Goal: Connect with others: Connect with others

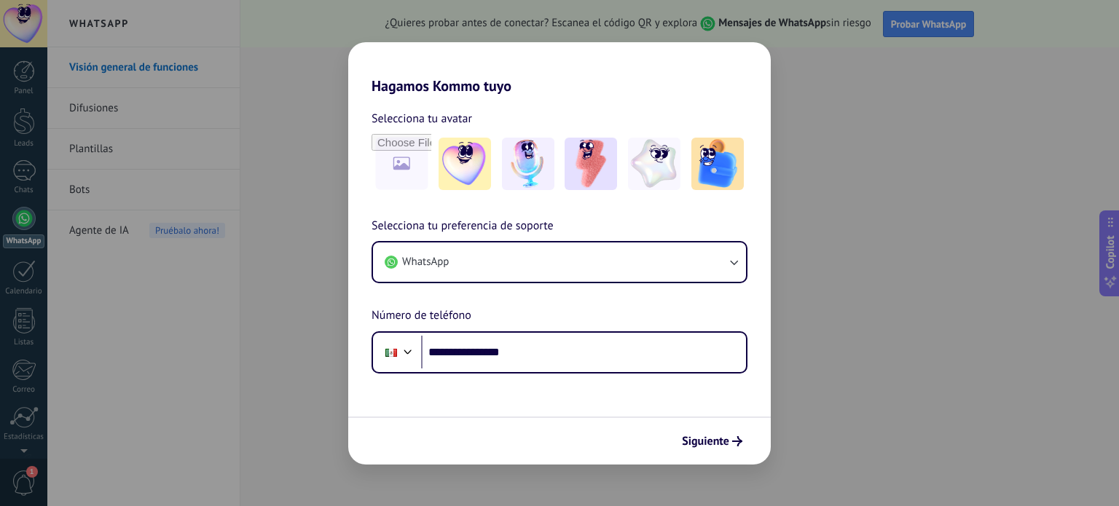
type input "**********"
click at [706, 452] on button "Siguiente" at bounding box center [712, 441] width 74 height 25
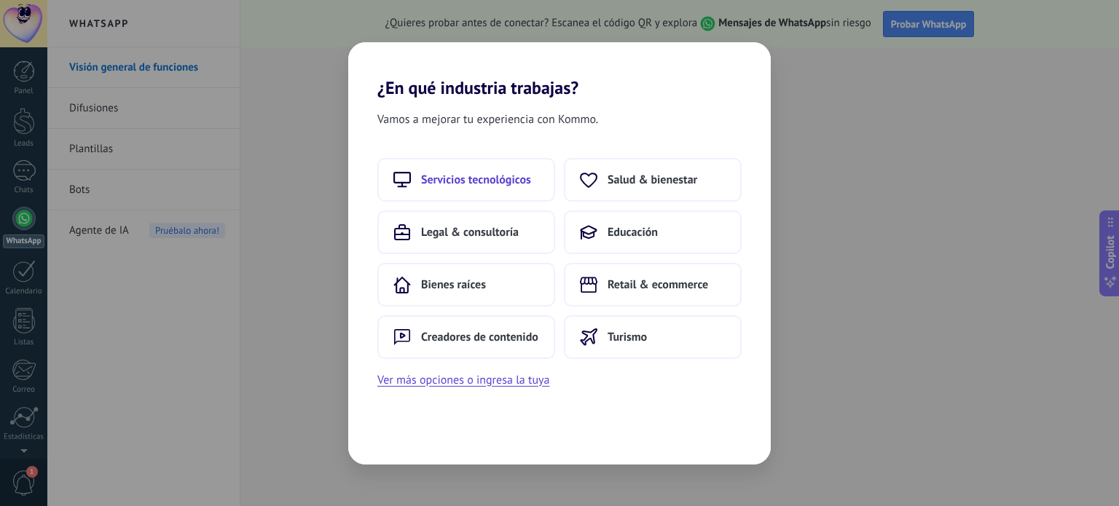
click at [498, 186] on span "Servicios tecnológicos" at bounding box center [476, 180] width 110 height 15
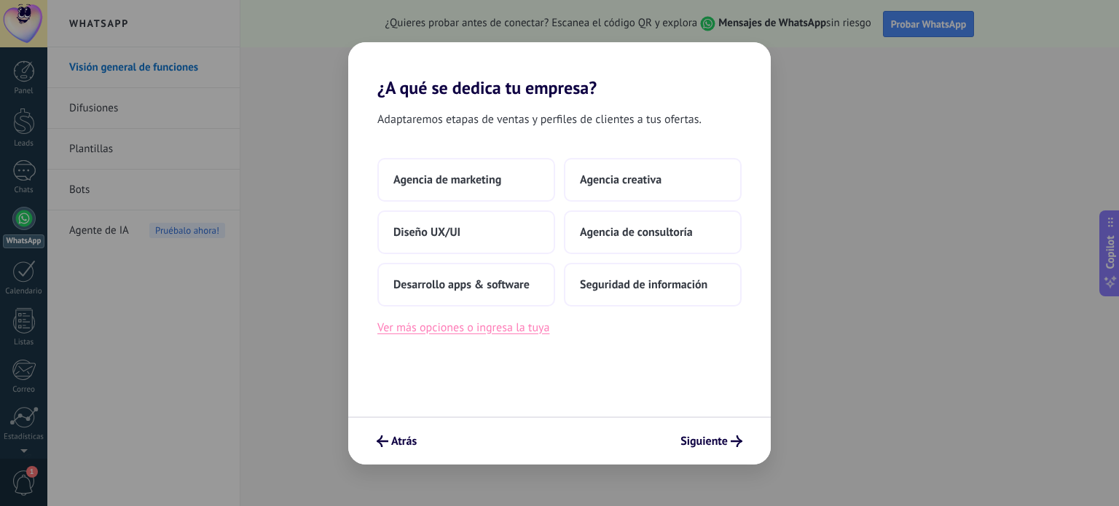
click at [462, 328] on button "Ver más opciones o ingresa la tuya" at bounding box center [463, 327] width 172 height 19
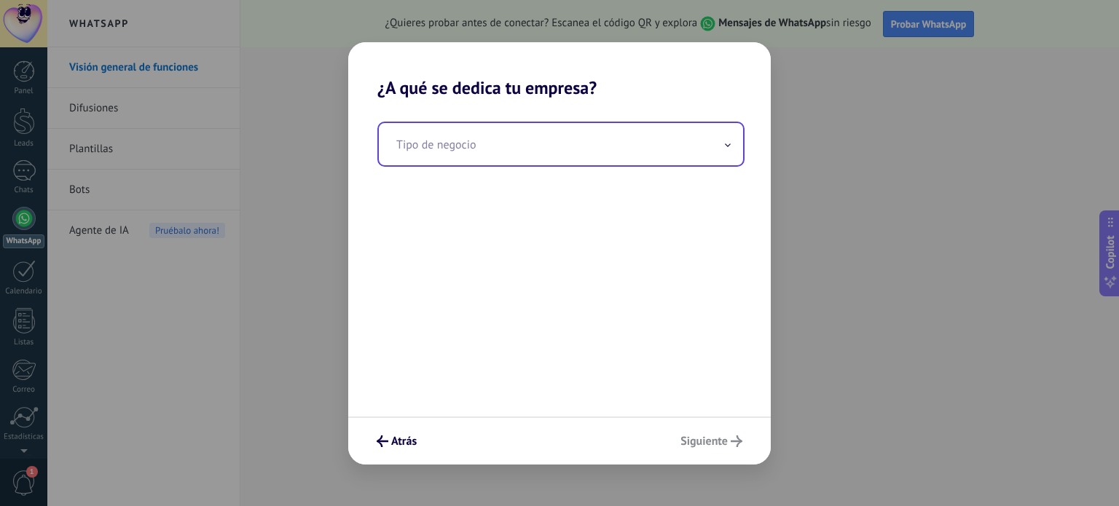
click at [471, 141] on input "text" at bounding box center [561, 144] width 364 height 42
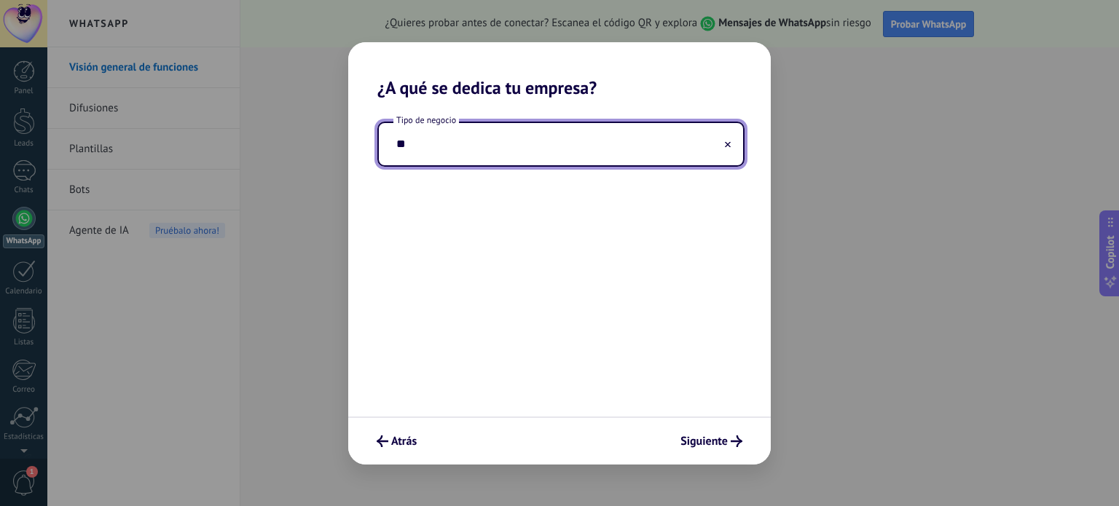
type input "*"
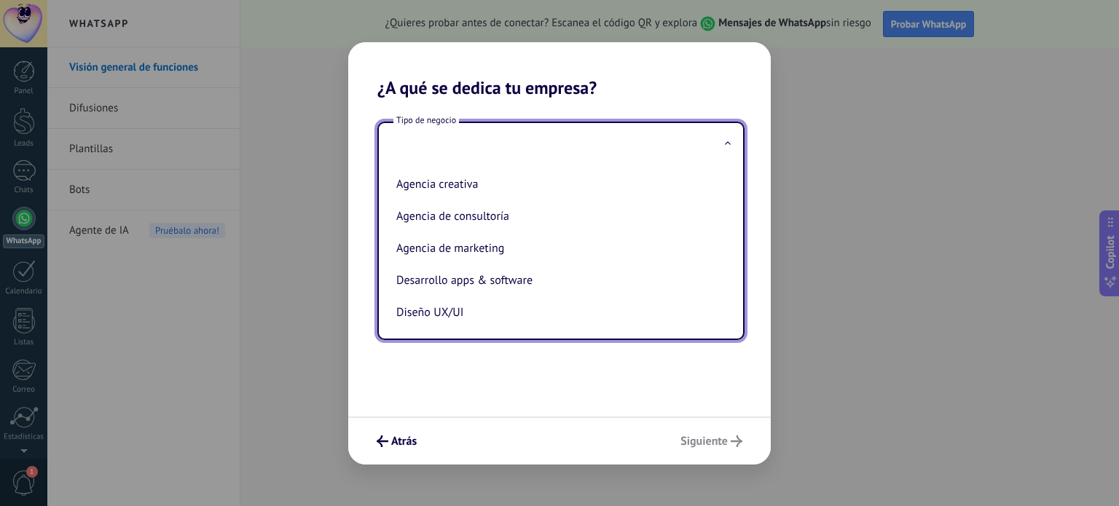
click at [615, 137] on input "text" at bounding box center [561, 144] width 364 height 42
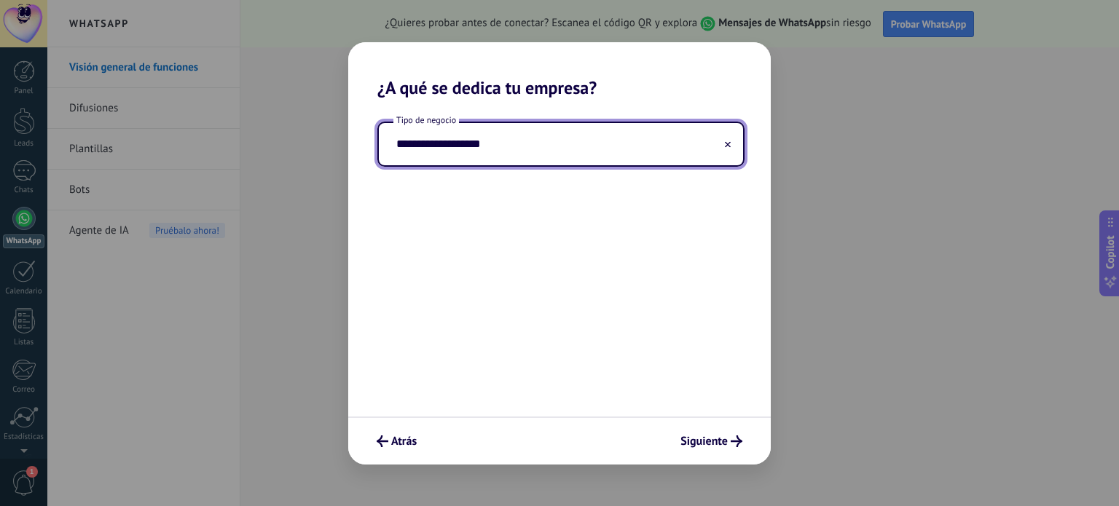
click at [481, 148] on input "**********" at bounding box center [561, 144] width 364 height 42
type input "**********"
click at [710, 436] on span "Siguiente" at bounding box center [703, 441] width 47 height 10
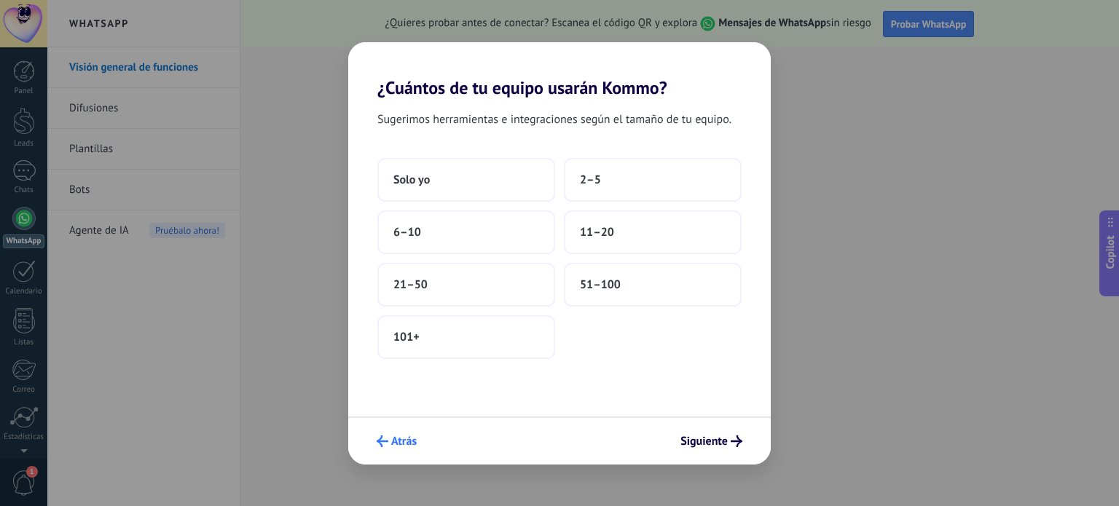
click at [393, 444] on span "Atrás" at bounding box center [403, 441] width 25 height 10
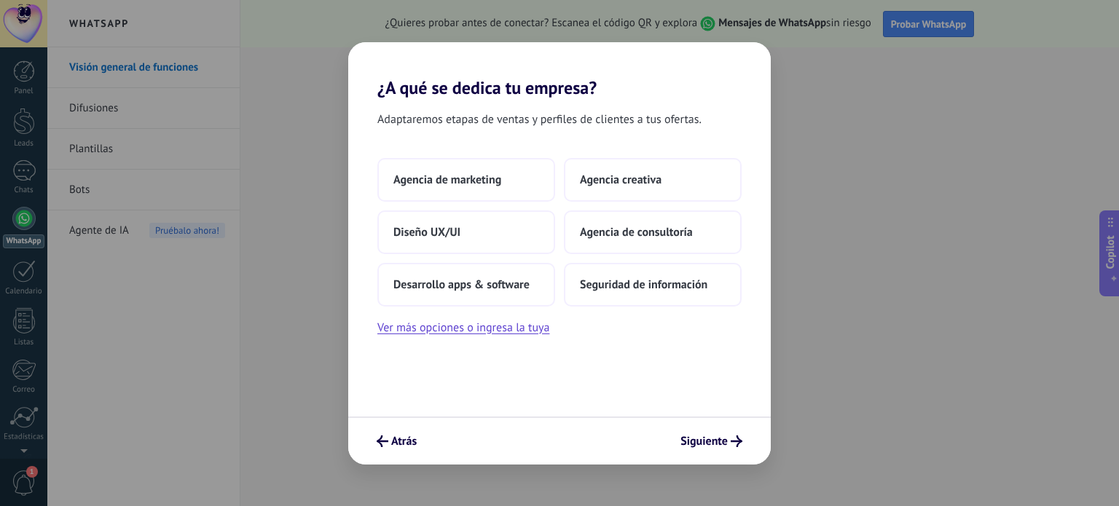
click at [393, 444] on span "Atrás" at bounding box center [403, 441] width 25 height 10
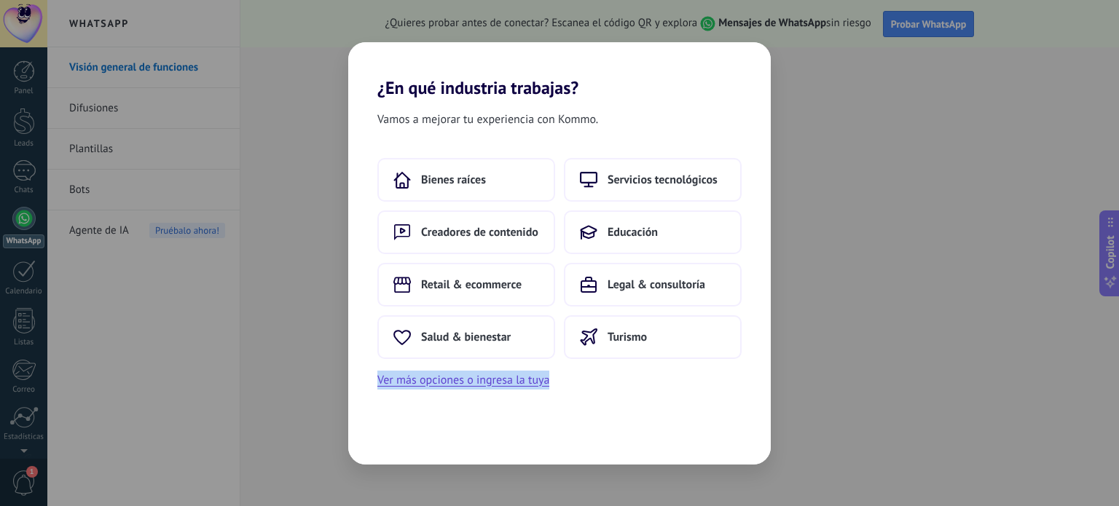
click at [393, 444] on div "Vamos a mejorar tu experiencia con Kommo. Bienes raíces Servicios tecnológicos …" at bounding box center [559, 281] width 422 height 366
click at [621, 176] on span "Servicios tecnológicos" at bounding box center [662, 180] width 110 height 15
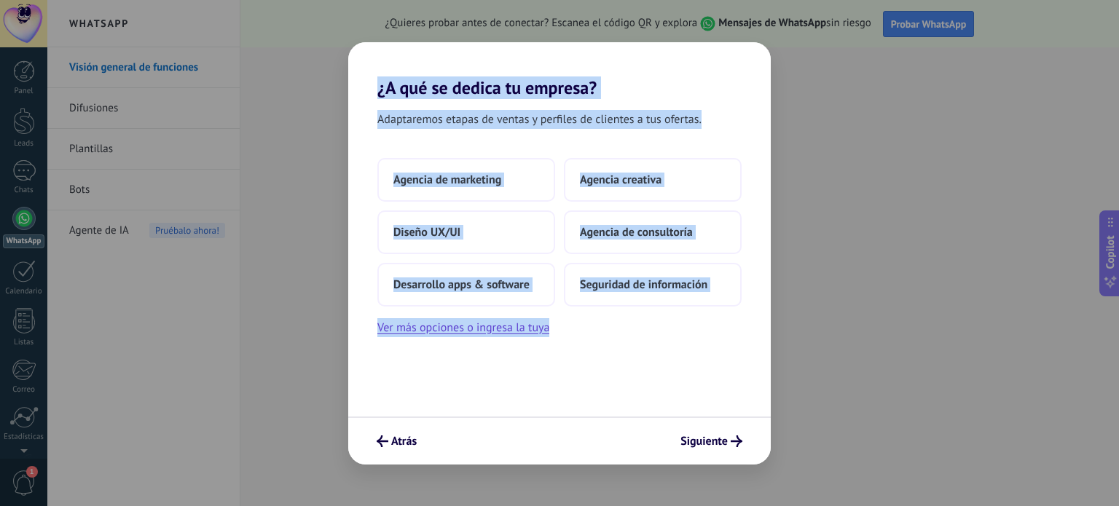
click at [465, 352] on div "Adaptaremos etapas de ventas y perfiles de clientes a tus ofertas. Agencia de m…" at bounding box center [559, 257] width 422 height 318
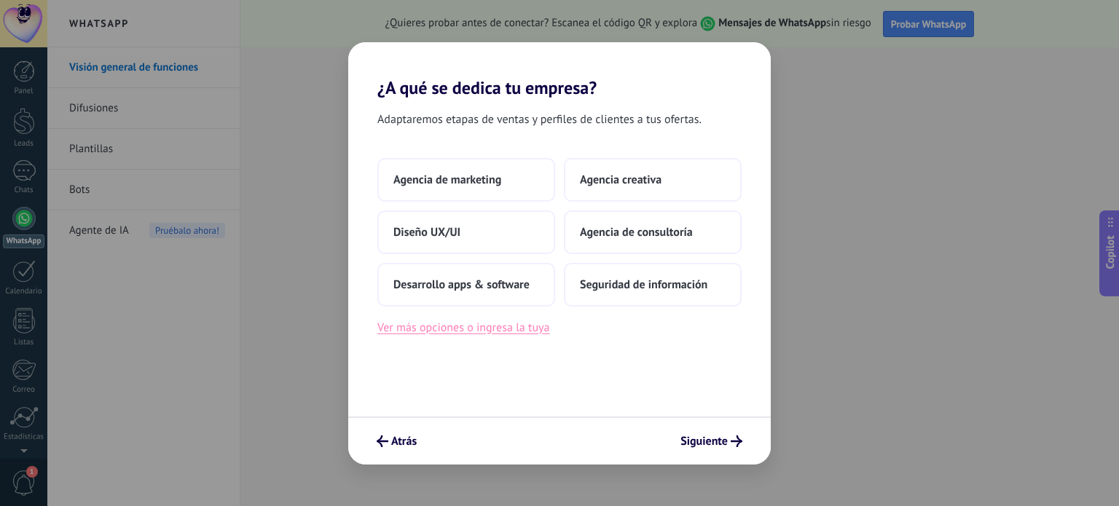
click at [491, 323] on button "Ver más opciones o ingresa la tuya" at bounding box center [463, 327] width 172 height 19
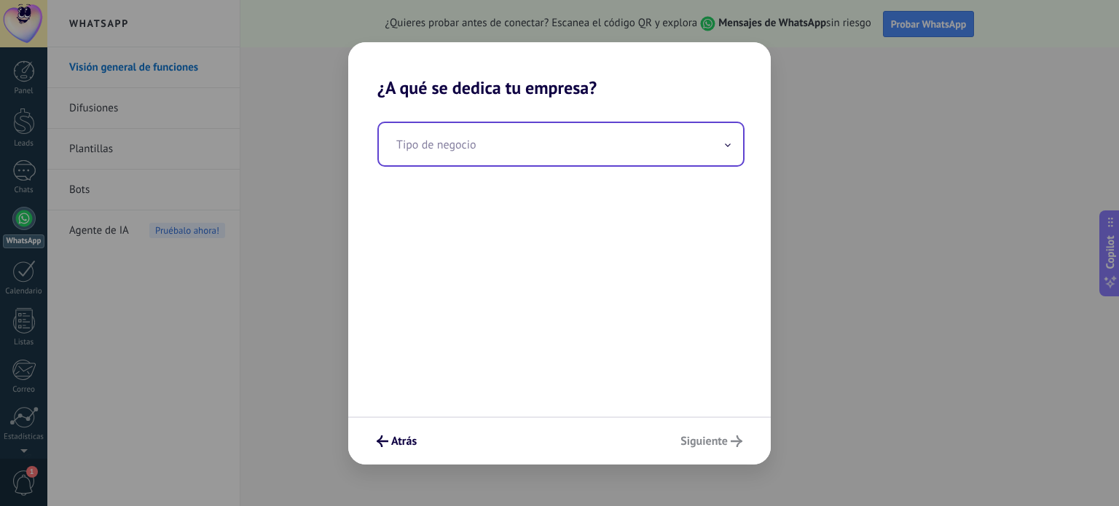
click at [492, 156] on input "text" at bounding box center [561, 144] width 364 height 42
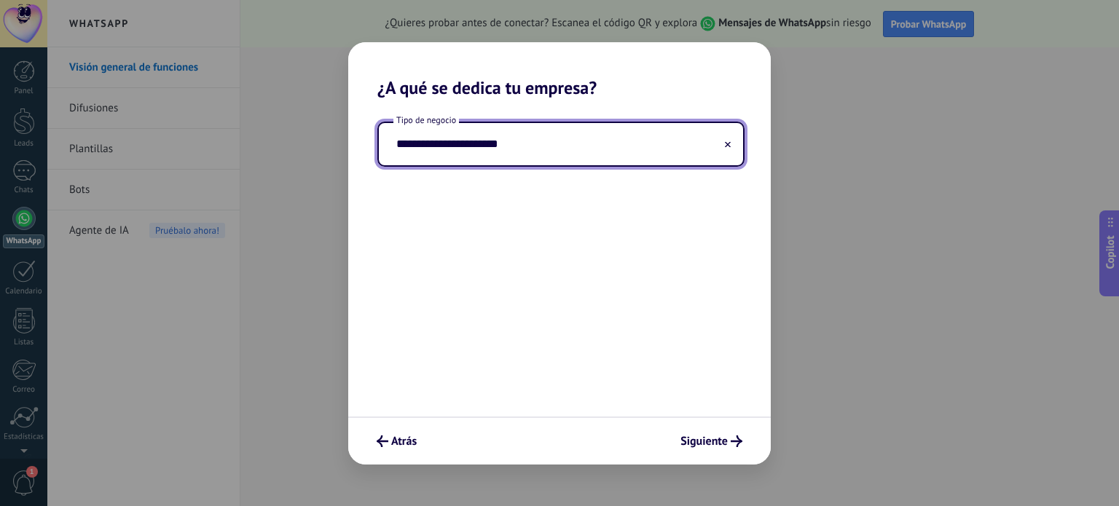
click at [492, 156] on input "**********" at bounding box center [561, 144] width 364 height 42
type input "**********"
click at [702, 428] on div "Atrás Siguiente" at bounding box center [559, 441] width 422 height 48
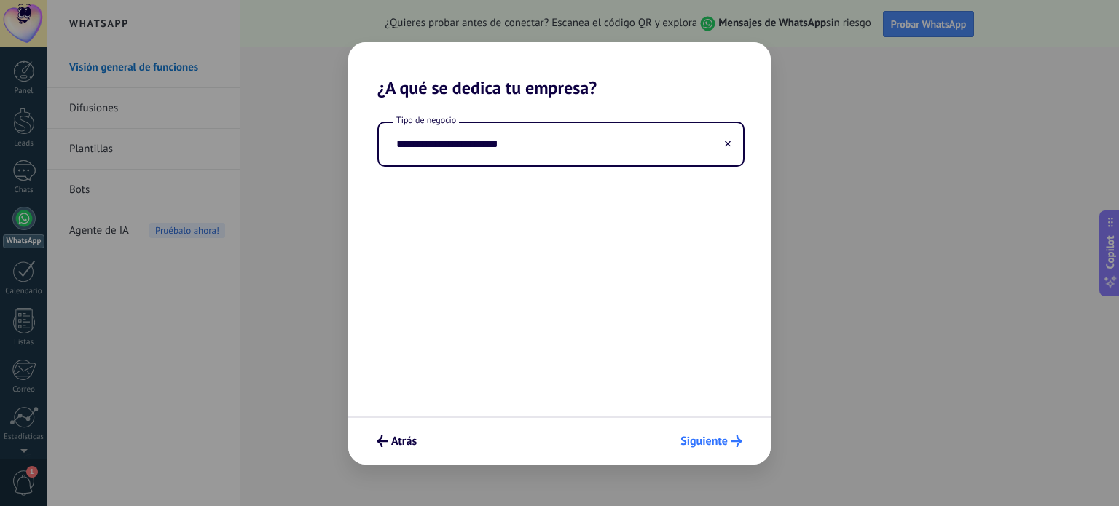
click at [712, 441] on span "Siguiente" at bounding box center [703, 441] width 47 height 10
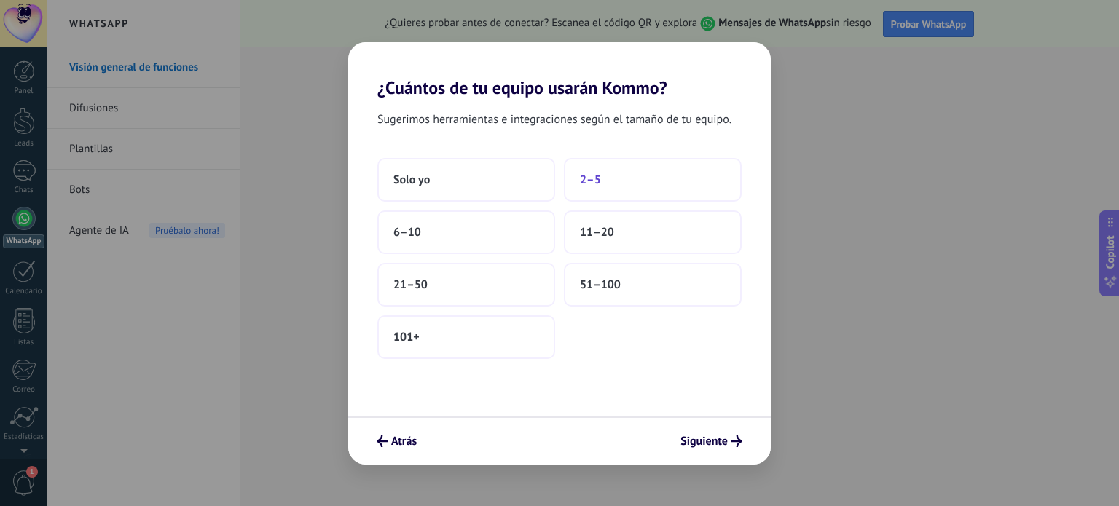
click at [610, 178] on button "2–5" at bounding box center [653, 180] width 178 height 44
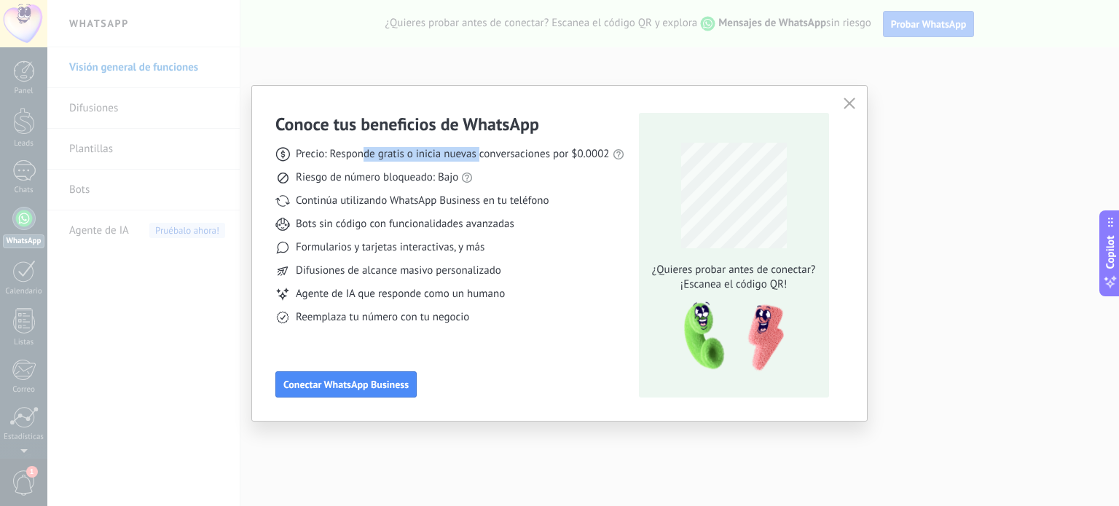
drag, startPoint x: 361, startPoint y: 149, endPoint x: 481, endPoint y: 160, distance: 119.9
click at [481, 160] on span "Precio: Responde gratis o inicia nuevas conversaciones por $0.0002" at bounding box center [453, 154] width 314 height 15
drag, startPoint x: 306, startPoint y: 180, endPoint x: 424, endPoint y: 181, distance: 118.0
click at [424, 181] on span "Riesgo de número bloqueado: Bajo" at bounding box center [377, 177] width 162 height 15
drag, startPoint x: 338, startPoint y: 229, endPoint x: 481, endPoint y: 220, distance: 143.7
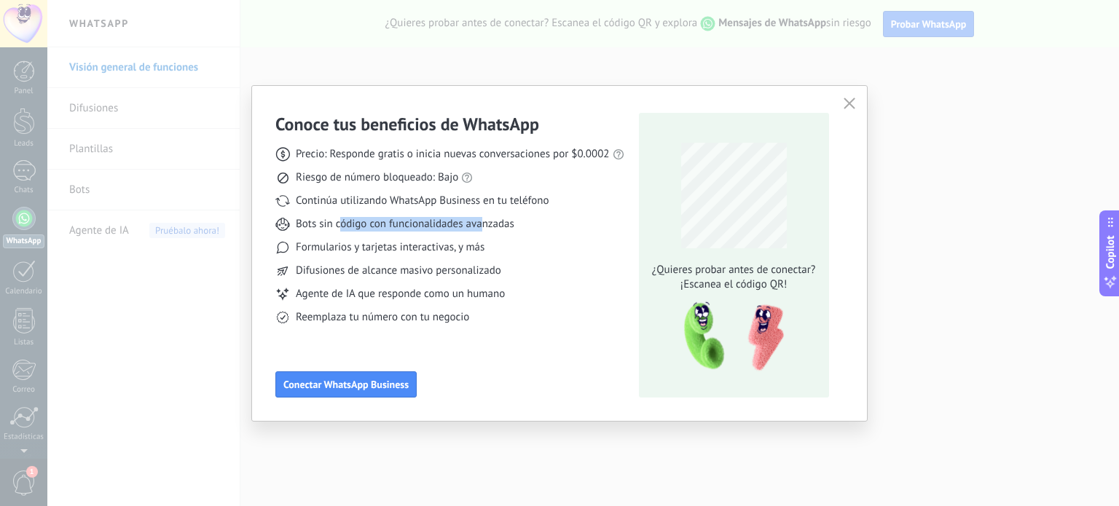
click at [481, 220] on span "Bots sin código con funcionalidades avanzadas" at bounding box center [405, 224] width 219 height 15
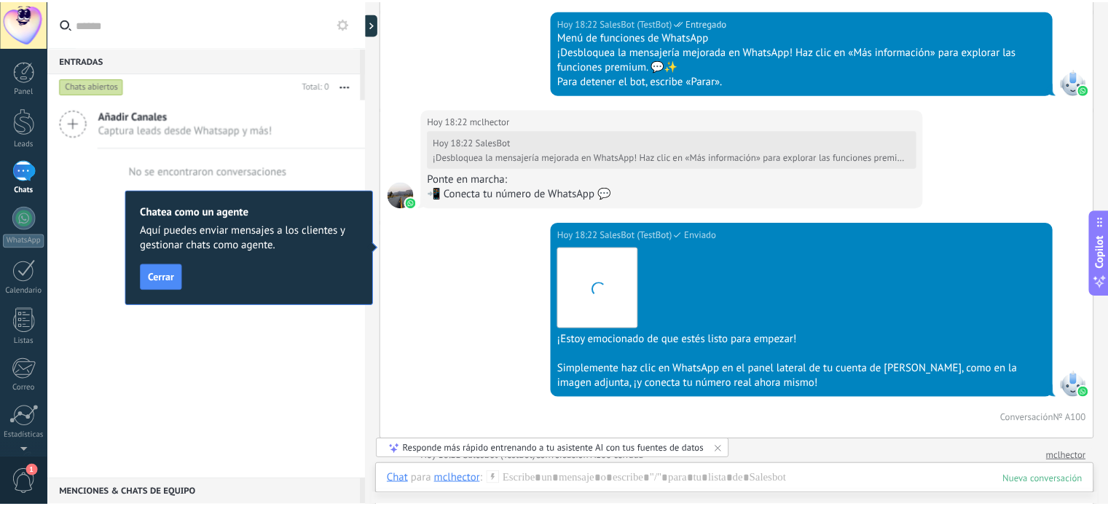
scroll to position [3114, 0]
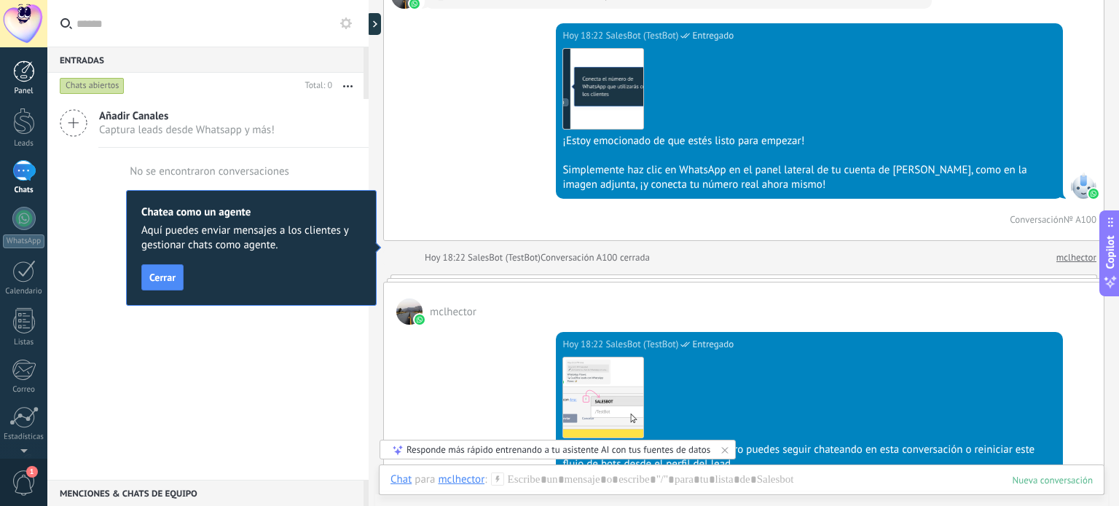
click at [35, 83] on link "Panel" at bounding box center [23, 78] width 47 height 36
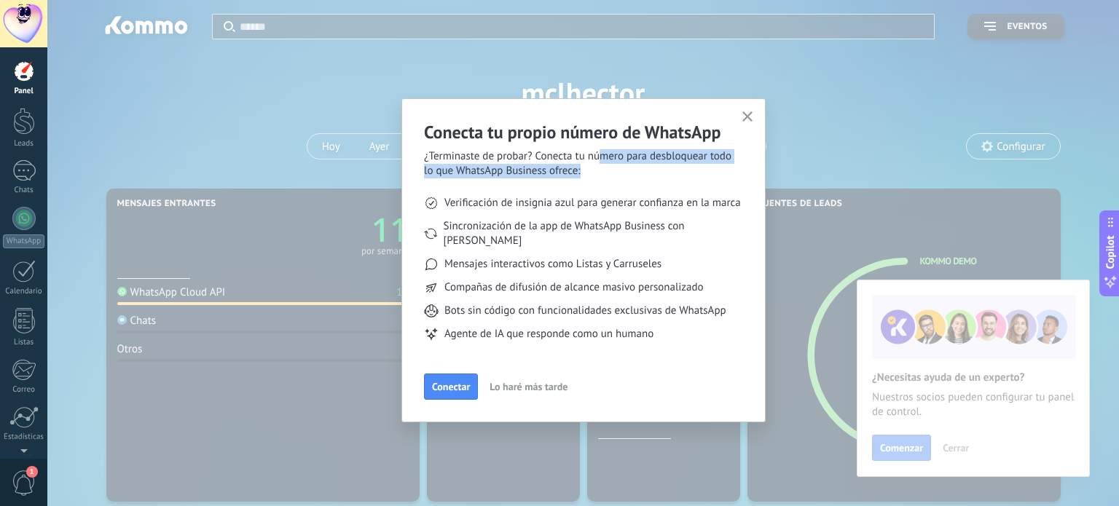
drag, startPoint x: 599, startPoint y: 160, endPoint x: 647, endPoint y: 169, distance: 48.9
click at [647, 169] on span "¿Terminaste de probar? Conecta tu número para desbloquear todo lo que WhatsApp …" at bounding box center [583, 163] width 319 height 29
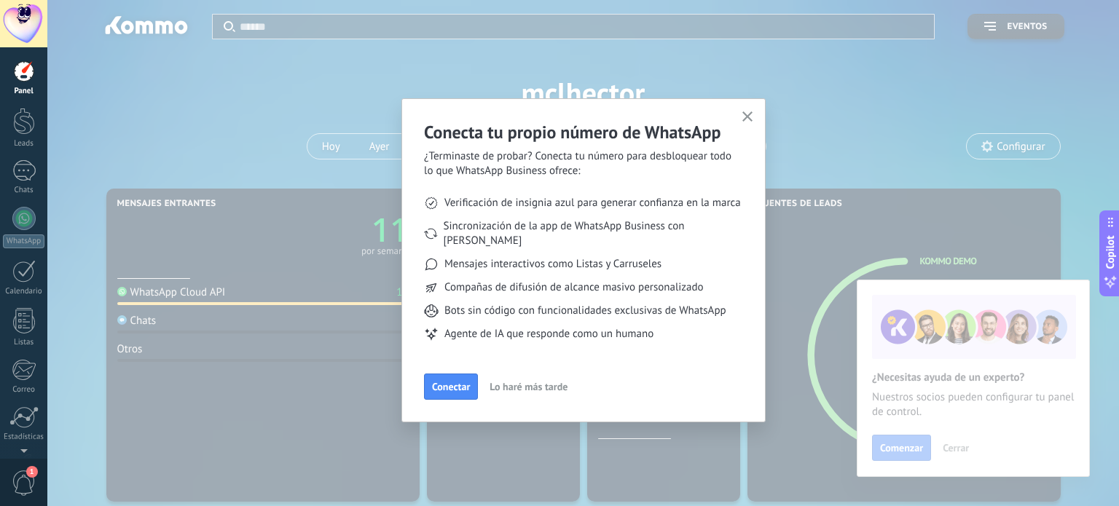
click at [515, 382] on span "Lo haré más tarde" at bounding box center [528, 387] width 78 height 10
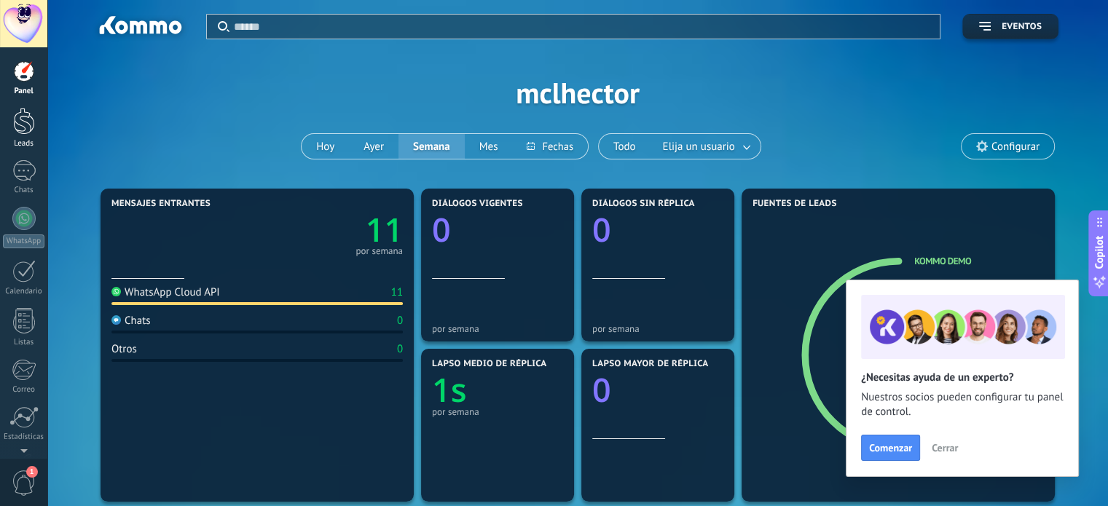
click at [23, 119] on div at bounding box center [24, 121] width 22 height 27
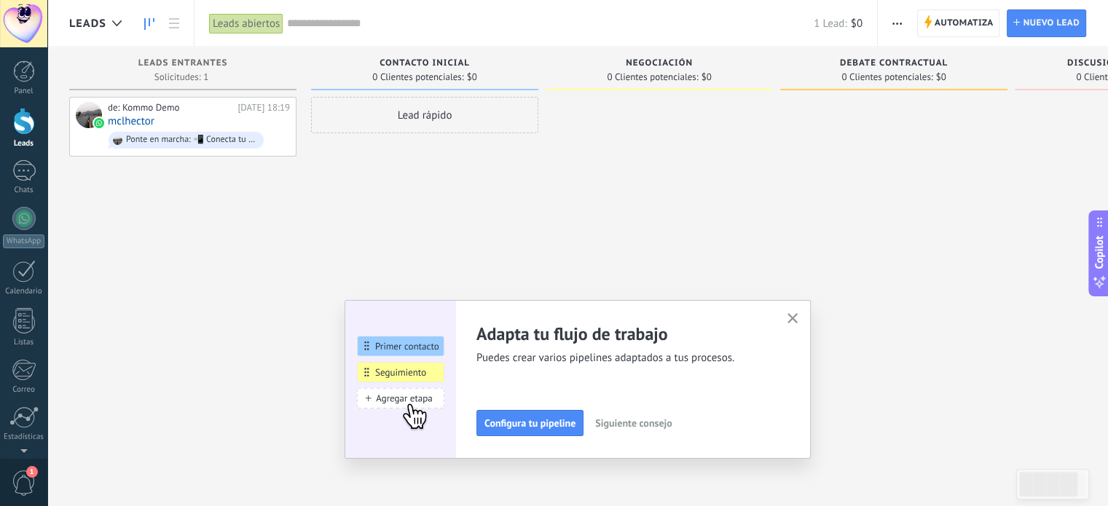
click at [417, 350] on img at bounding box center [400, 379] width 111 height 159
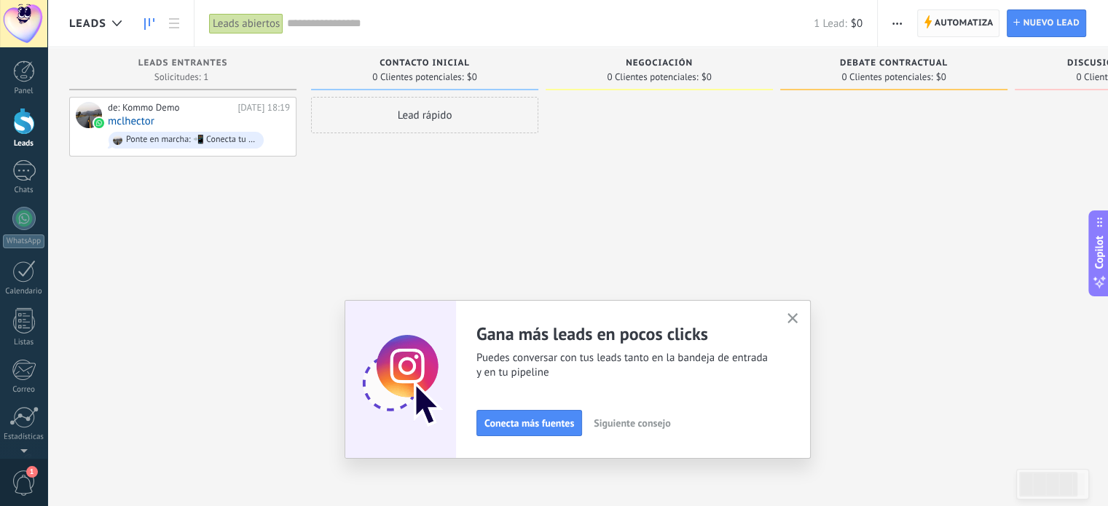
click at [938, 25] on span "Automatiza" at bounding box center [963, 23] width 59 height 26
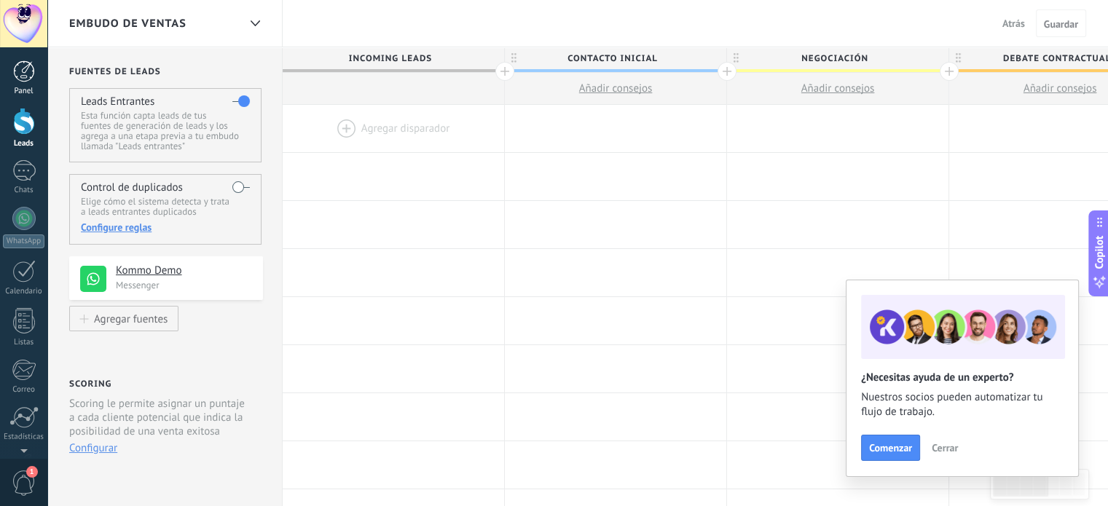
click at [26, 95] on div "Panel" at bounding box center [24, 91] width 42 height 9
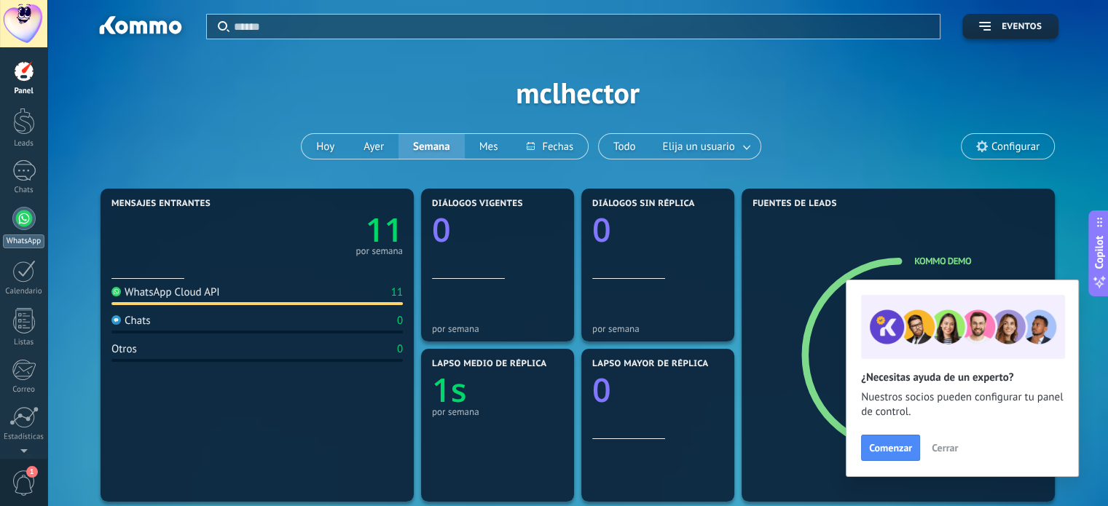
click at [25, 223] on div at bounding box center [23, 218] width 23 height 23
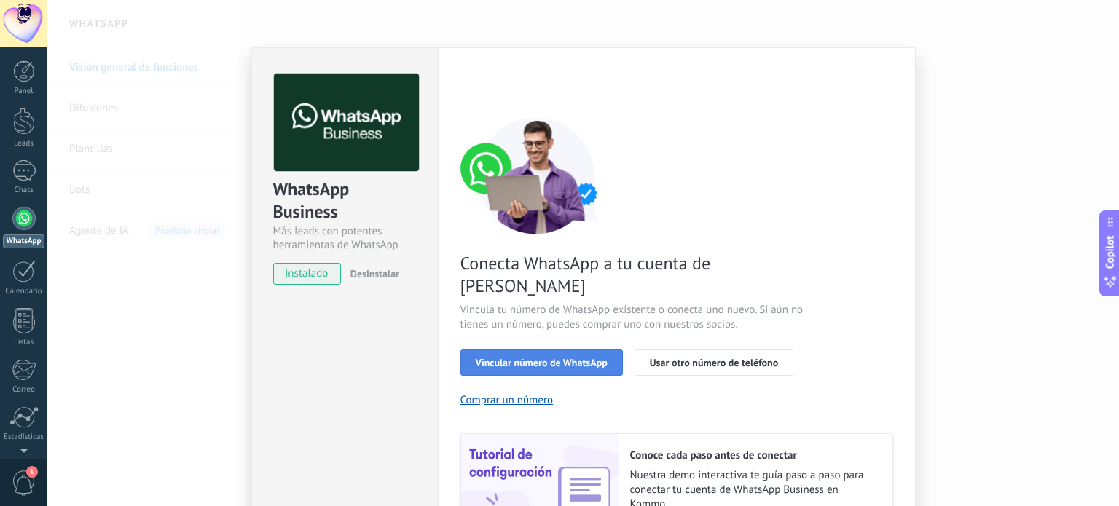
click at [551, 358] on span "Vincular número de WhatsApp" at bounding box center [542, 363] width 132 height 10
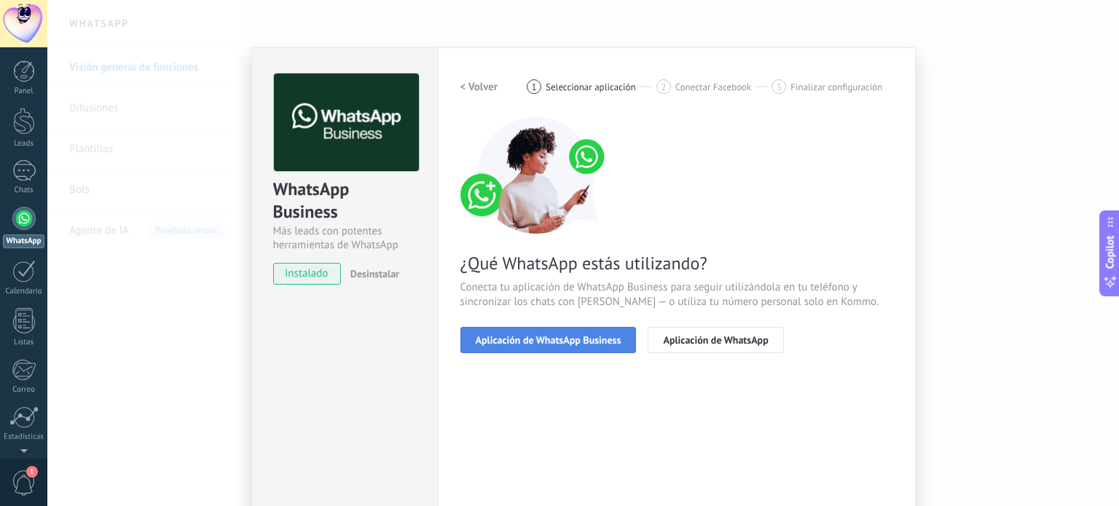
click at [550, 337] on span "Aplicación de WhatsApp Business" at bounding box center [549, 340] width 146 height 10
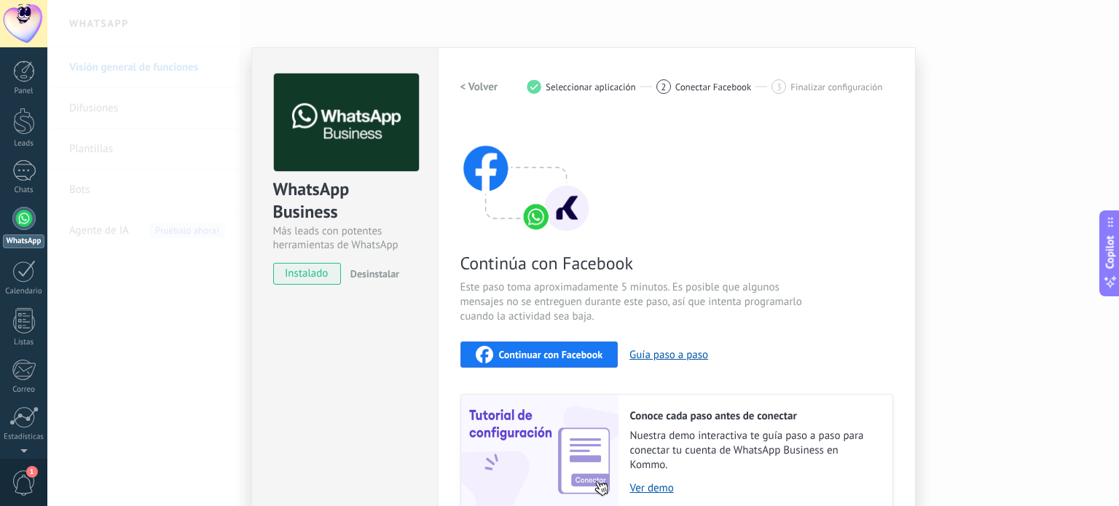
click at [554, 358] on span "Continuar con Facebook" at bounding box center [551, 355] width 104 height 10
click at [323, 278] on span "instalado" at bounding box center [307, 274] width 66 height 22
click at [237, 213] on div "WhatsApp Business Más leads con potentes herramientas de WhatsApp instalado Des…" at bounding box center [582, 253] width 1071 height 506
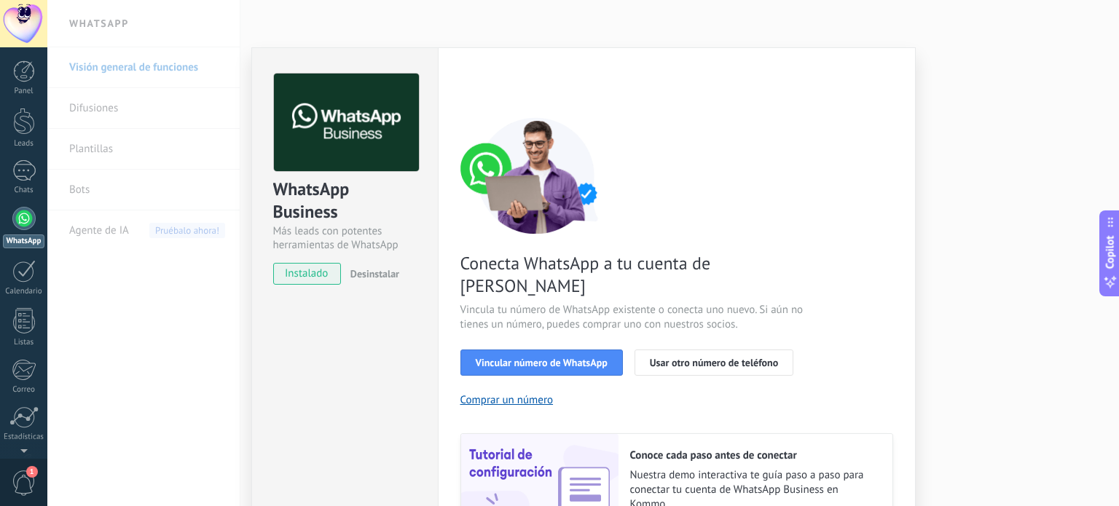
click at [173, 168] on div "WhatsApp Business Más leads con potentes herramientas de WhatsApp instalado Des…" at bounding box center [582, 253] width 1071 height 506
click at [552, 358] on span "Vincular número de WhatsApp" at bounding box center [542, 363] width 132 height 10
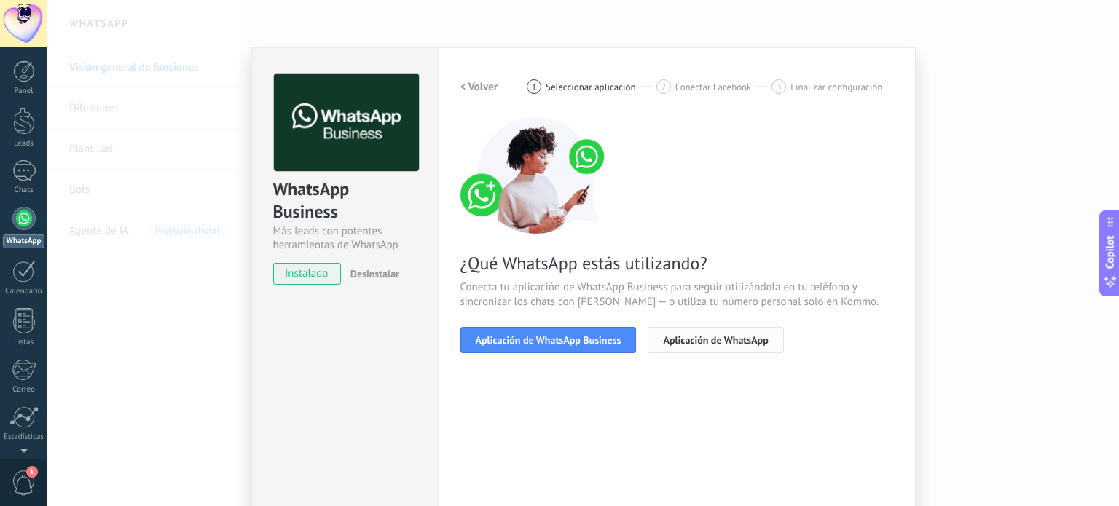
click at [702, 339] on span "Aplicación de WhatsApp" at bounding box center [715, 340] width 105 height 10
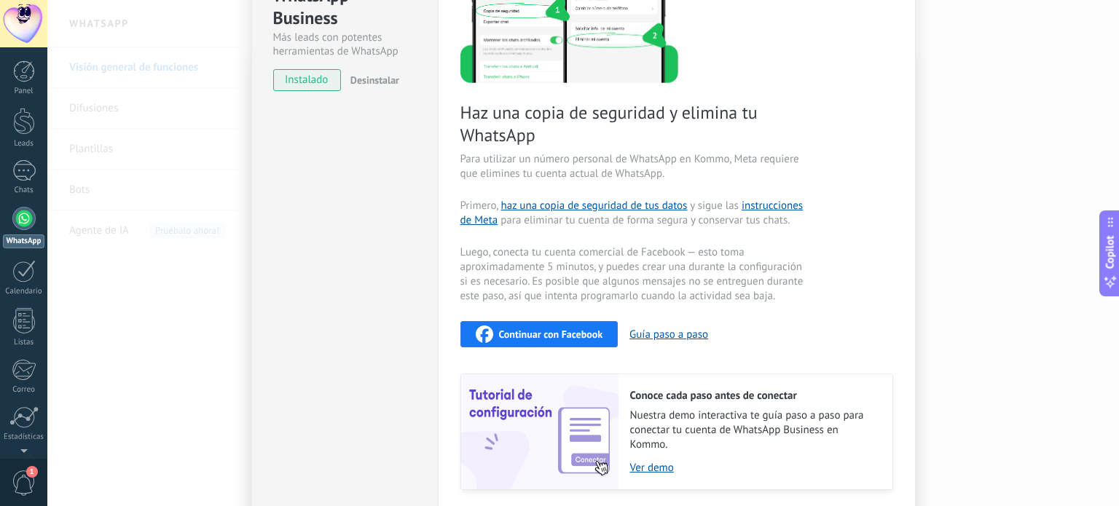
scroll to position [205, 0]
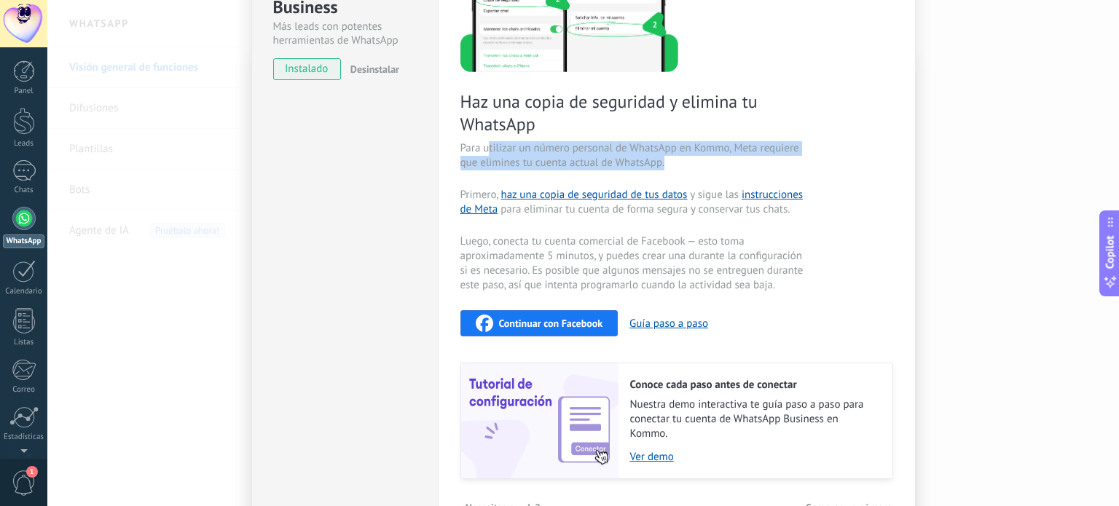
drag, startPoint x: 486, startPoint y: 142, endPoint x: 688, endPoint y: 162, distance: 202.8
click at [688, 162] on span "Para utilizar un número personal de WhatsApp en Kommo, Meta requiere que elimin…" at bounding box center [633, 155] width 347 height 29
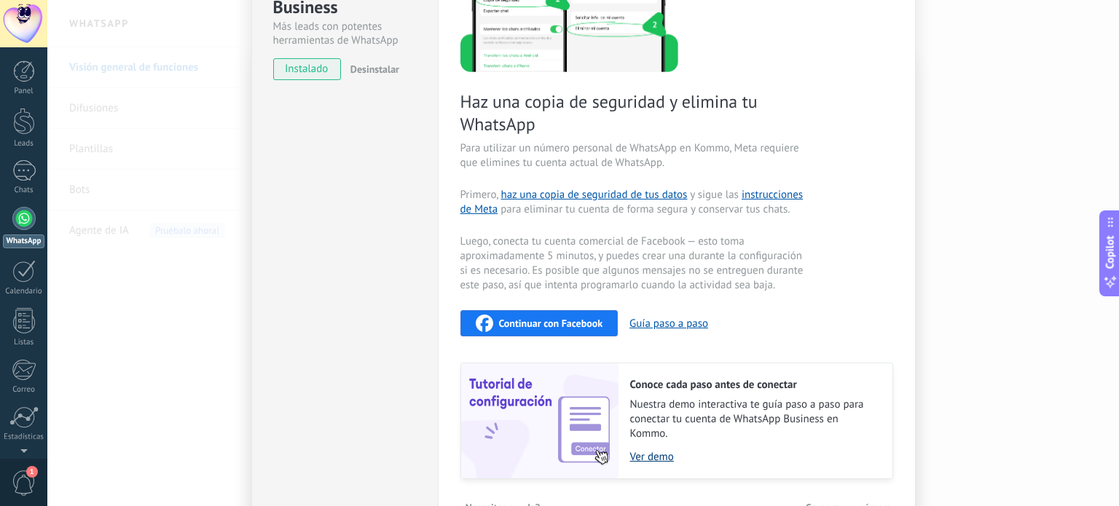
click at [645, 451] on link "Ver demo" at bounding box center [754, 457] width 248 height 14
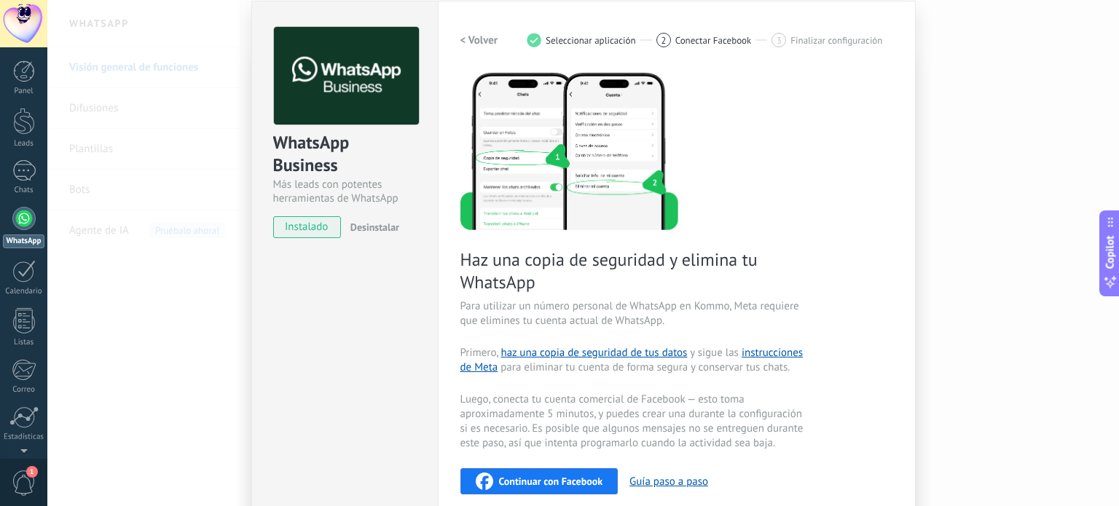
scroll to position [41, 0]
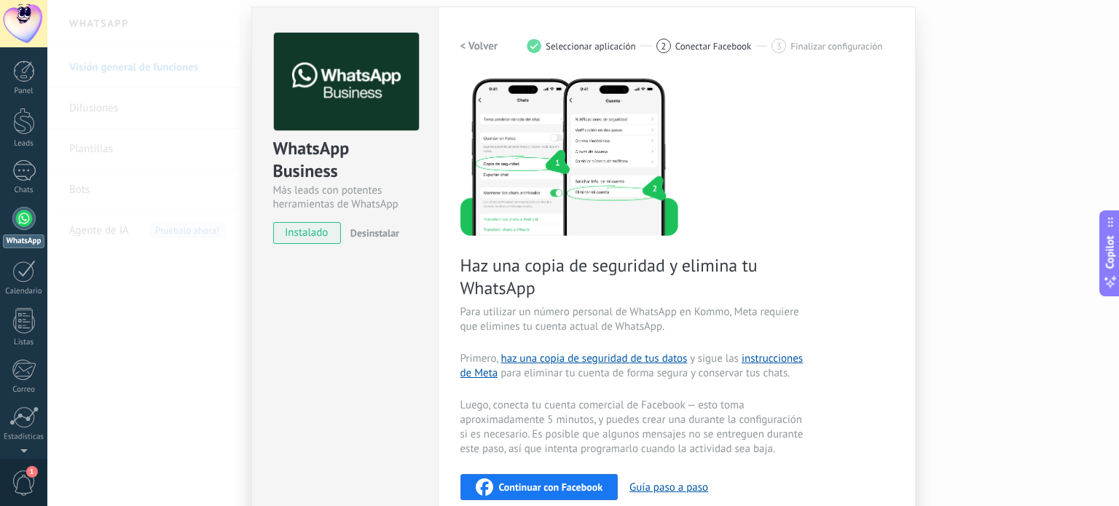
click at [472, 43] on h2 "< Volver" at bounding box center [479, 46] width 38 height 14
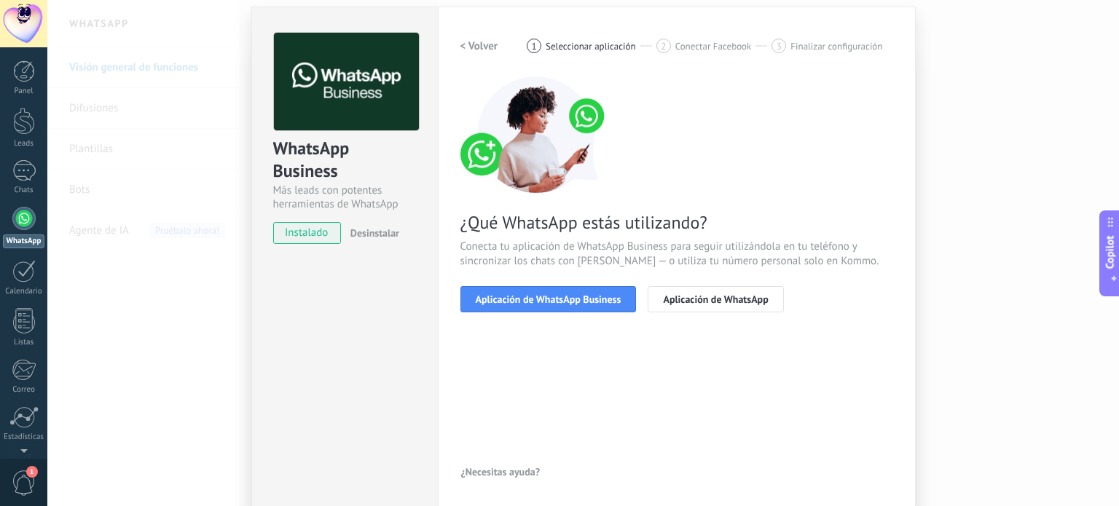
click at [472, 43] on h2 "< Volver" at bounding box center [479, 46] width 38 height 14
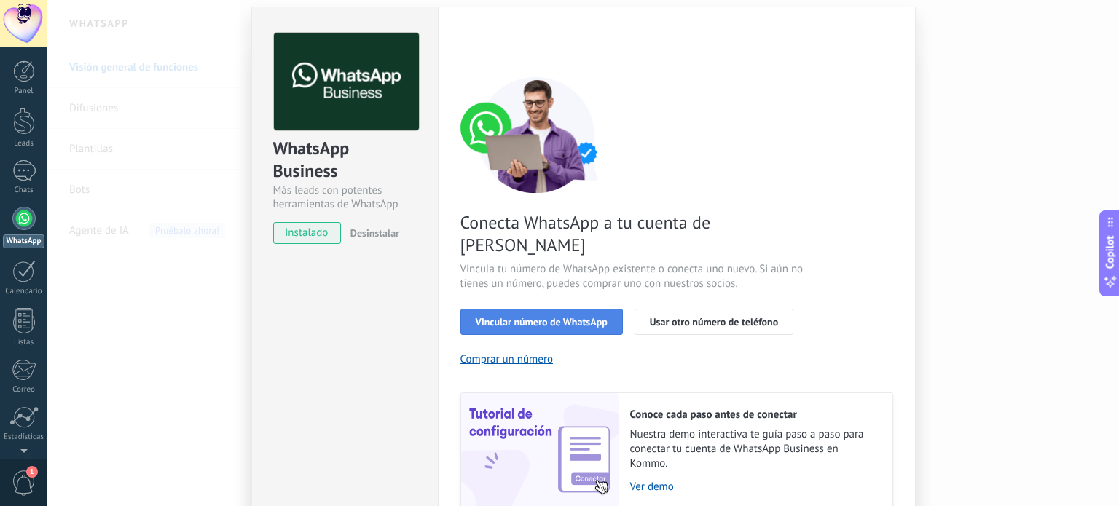
click at [548, 317] on span "Vincular número de WhatsApp" at bounding box center [542, 322] width 132 height 10
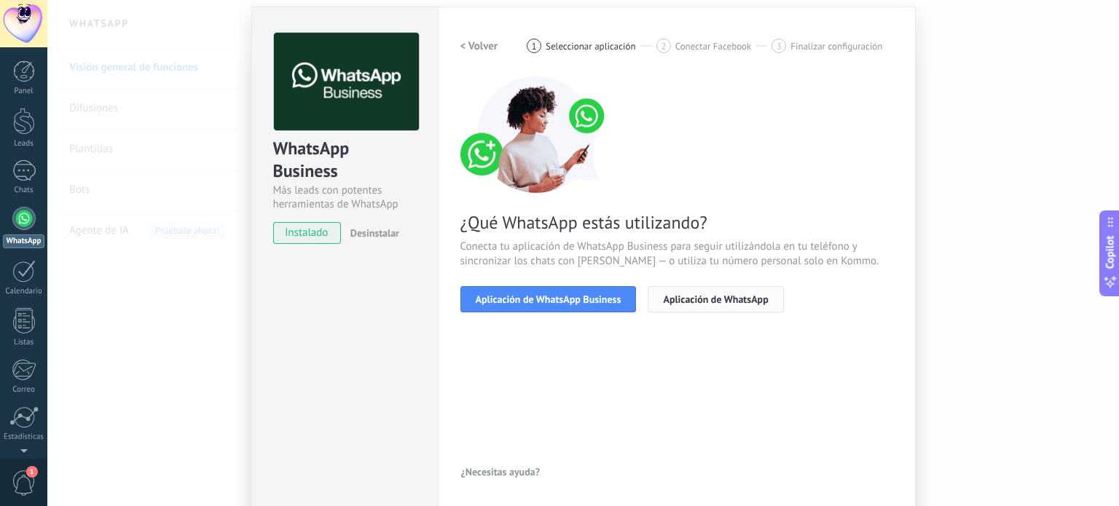
click at [678, 302] on span "Aplicación de WhatsApp" at bounding box center [715, 299] width 105 height 10
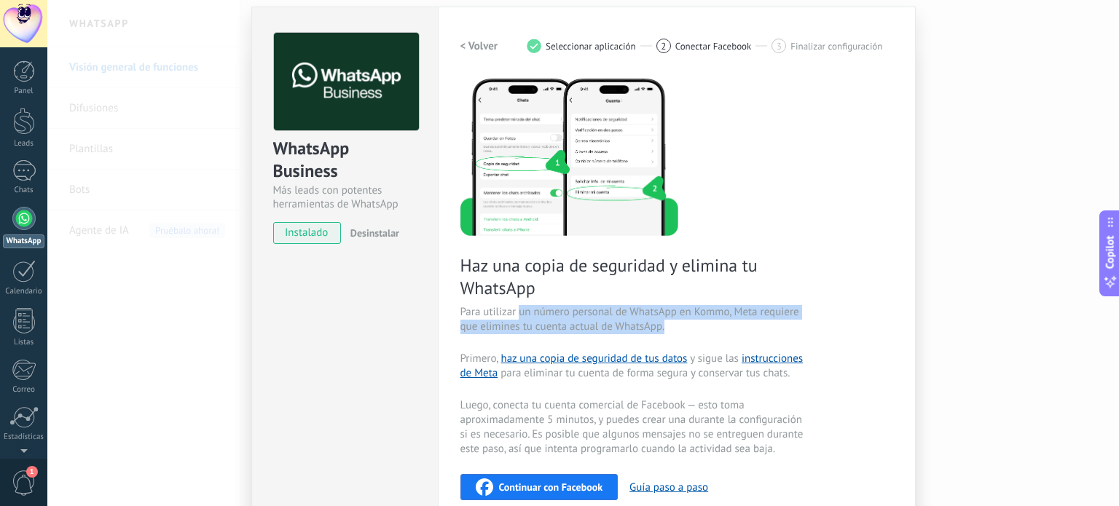
drag, startPoint x: 519, startPoint y: 315, endPoint x: 696, endPoint y: 344, distance: 179.3
click at [696, 344] on div "Haz una copia de seguridad y elimina tu WhatsApp Para utilizar un número person…" at bounding box center [676, 359] width 433 height 567
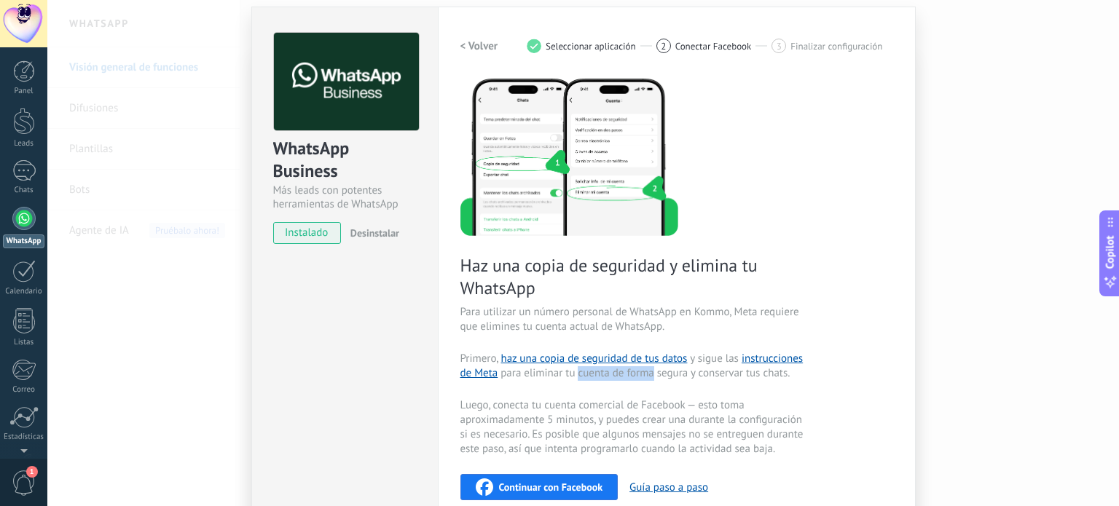
drag, startPoint x: 575, startPoint y: 377, endPoint x: 649, endPoint y: 377, distance: 74.3
click at [649, 377] on span "Primero, haz una copia de seguridad de tus datos y sigue las instrucciones de M…" at bounding box center [633, 366] width 347 height 29
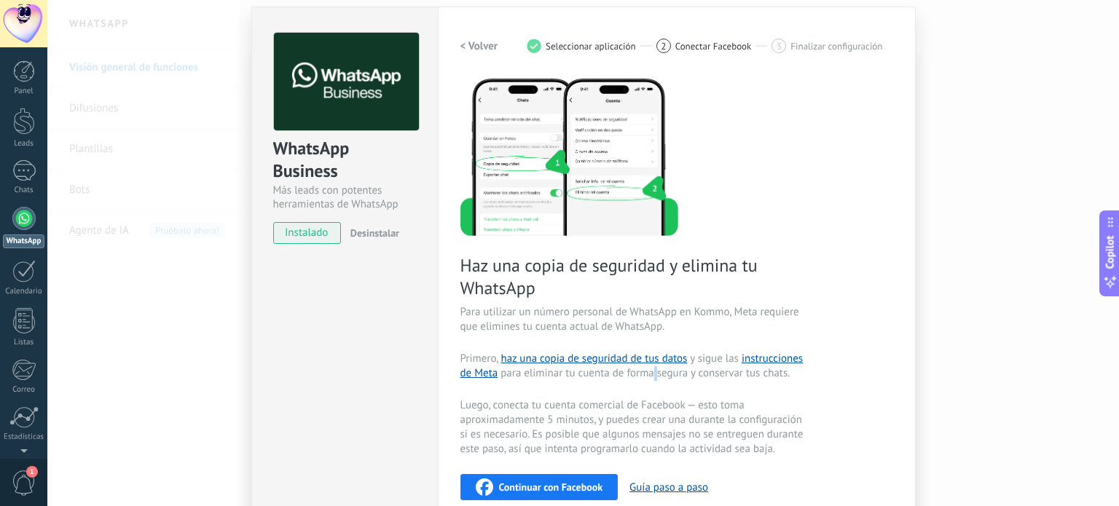
click at [649, 377] on span "Primero, haz una copia de seguridad de tus datos y sigue las instrucciones de M…" at bounding box center [633, 366] width 347 height 29
click at [906, 337] on div "Configuraciones Autorizaciones Esta pestaña registra a los usuarios que han con…" at bounding box center [677, 358] width 478 height 702
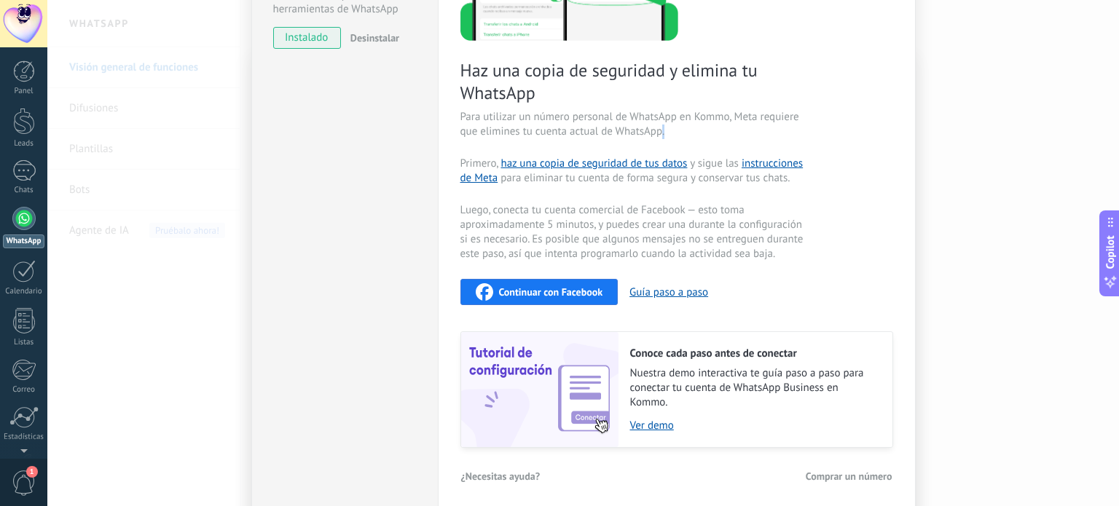
scroll to position [296, 0]
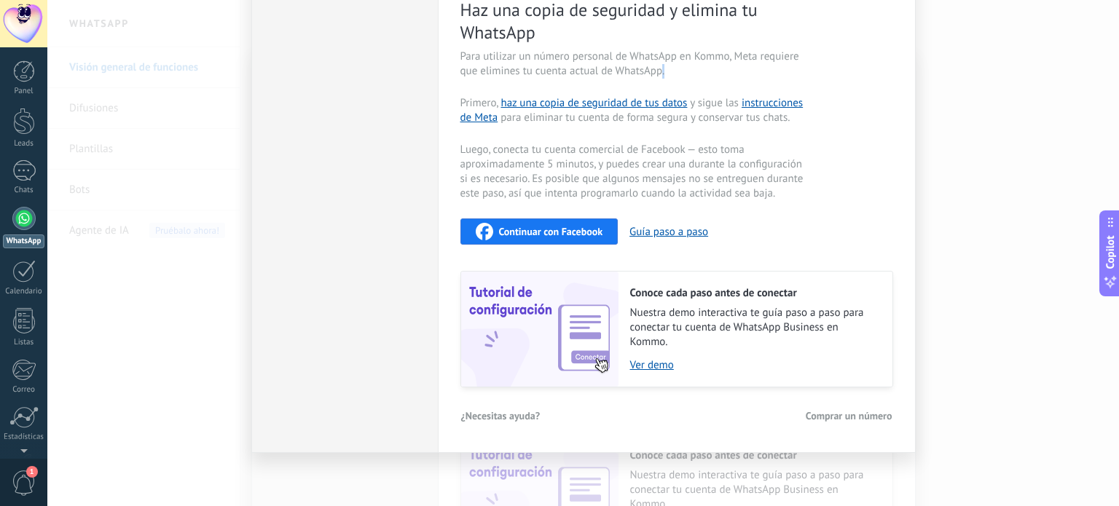
click at [542, 232] on span "Continuar con Facebook" at bounding box center [551, 232] width 104 height 10
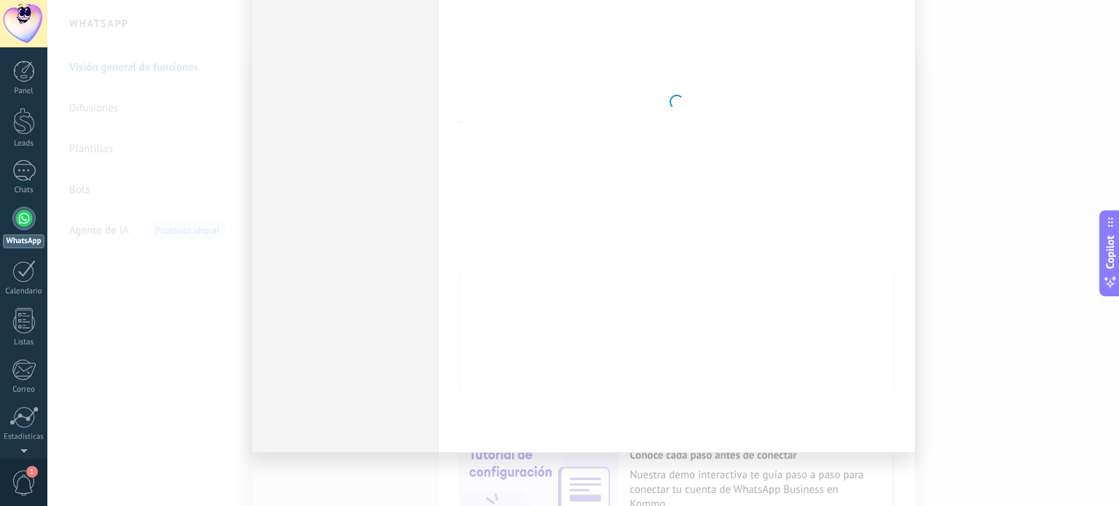
scroll to position [0, 0]
